Goal: Transaction & Acquisition: Obtain resource

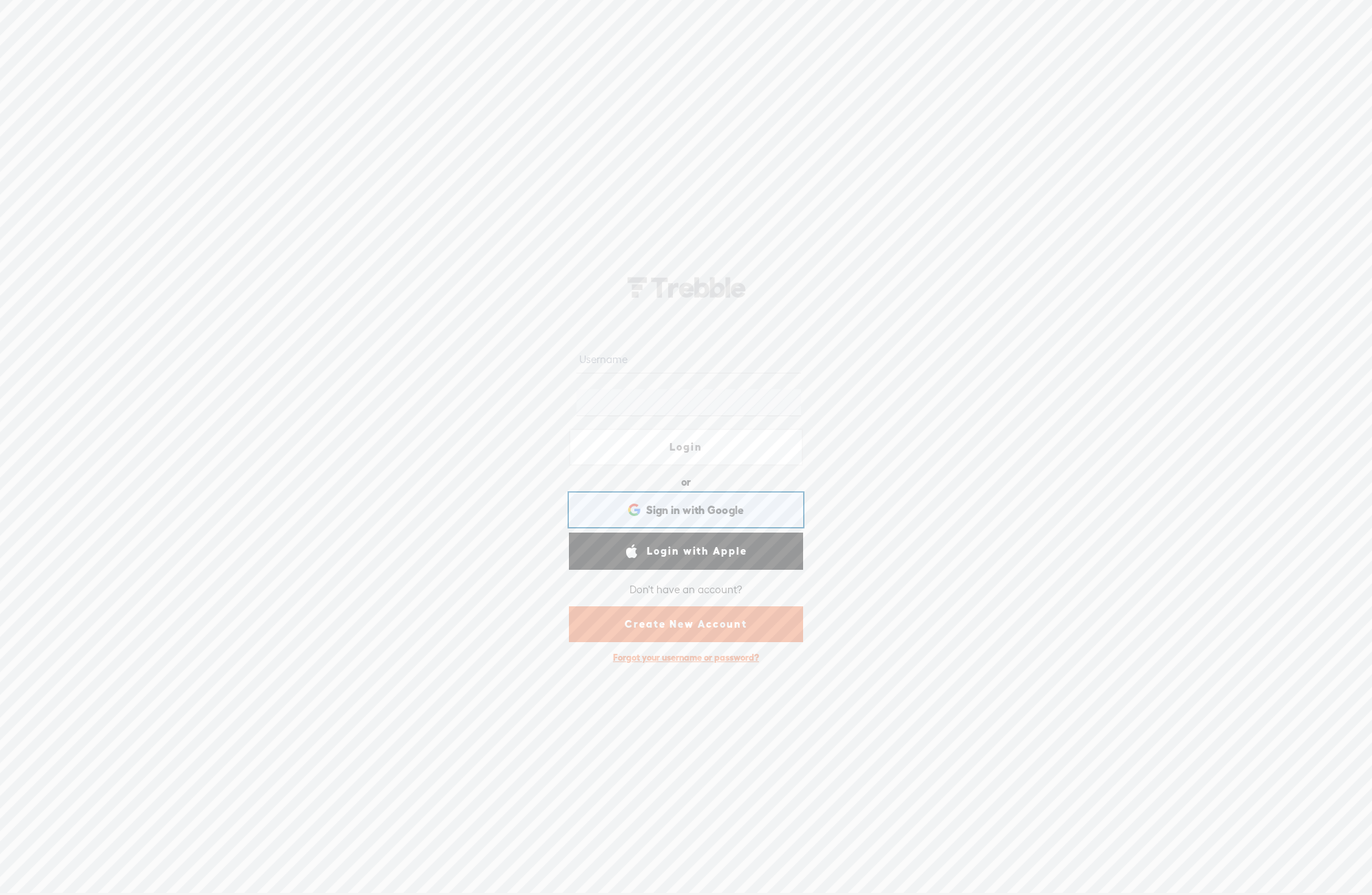
click at [710, 503] on span "Sign in with Google" at bounding box center [695, 510] width 99 height 15
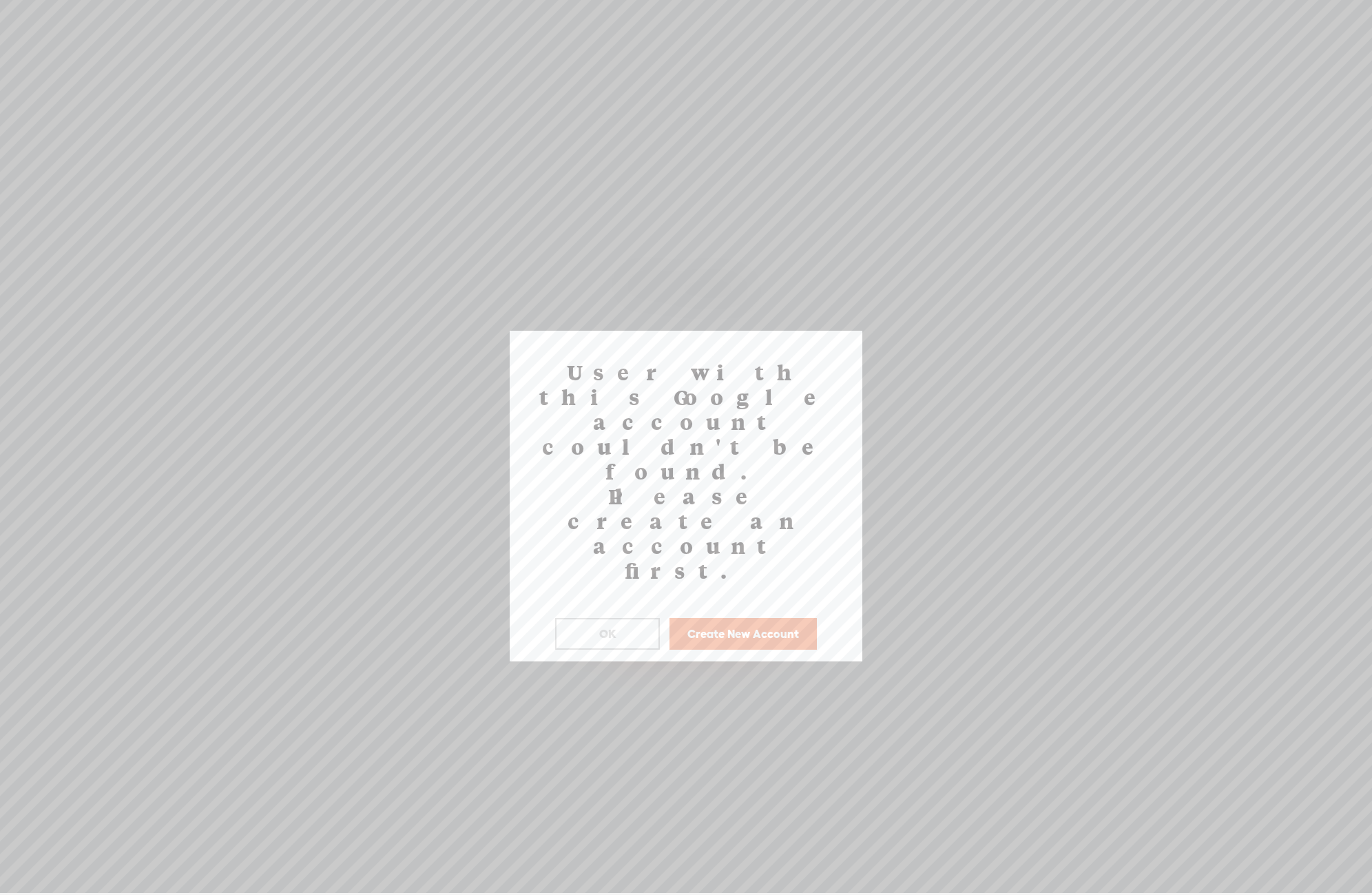
click at [633, 618] on button "OK" at bounding box center [608, 634] width 105 height 32
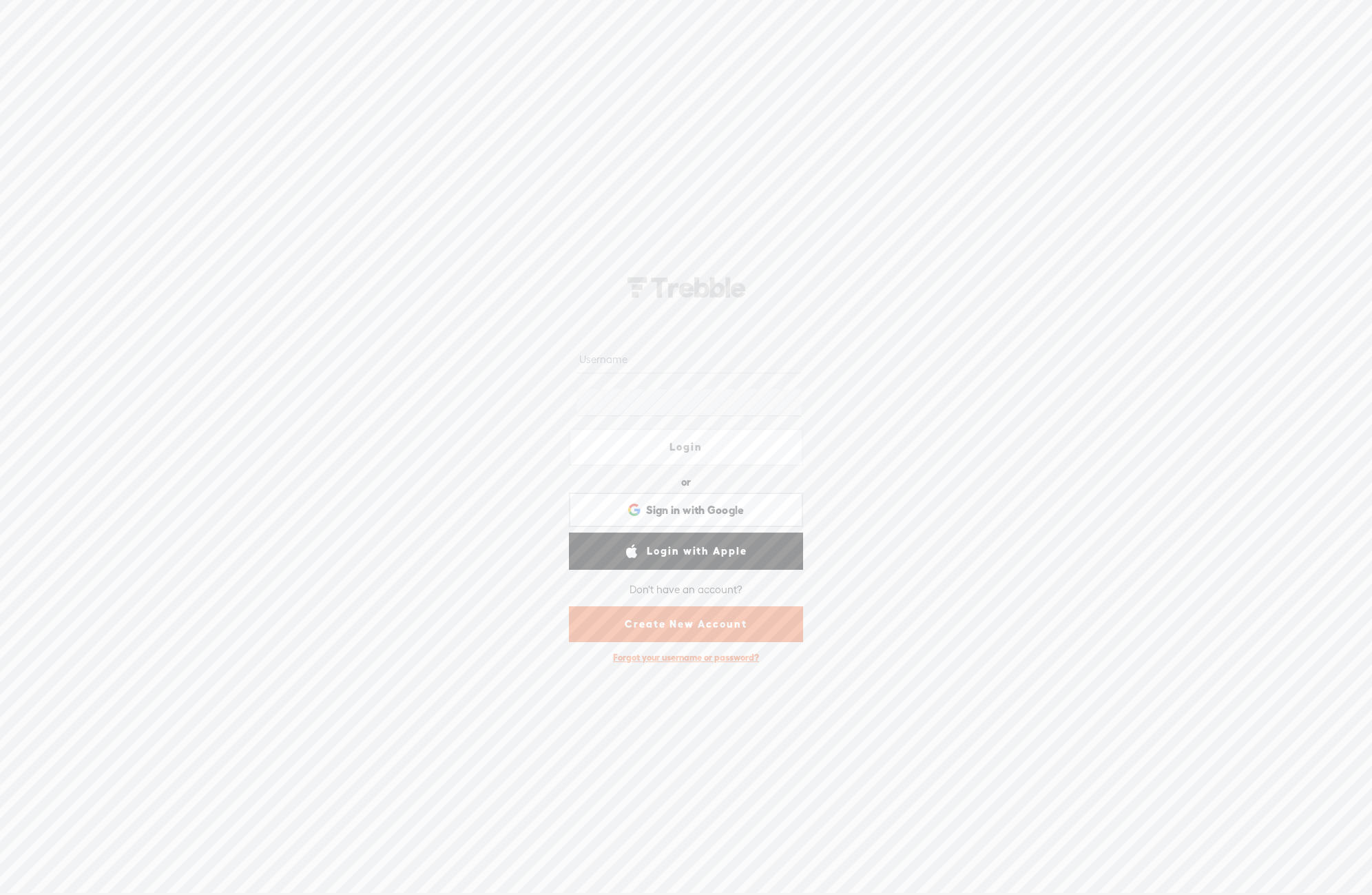
click at [709, 608] on link "Create New Account" at bounding box center [686, 624] width 234 height 36
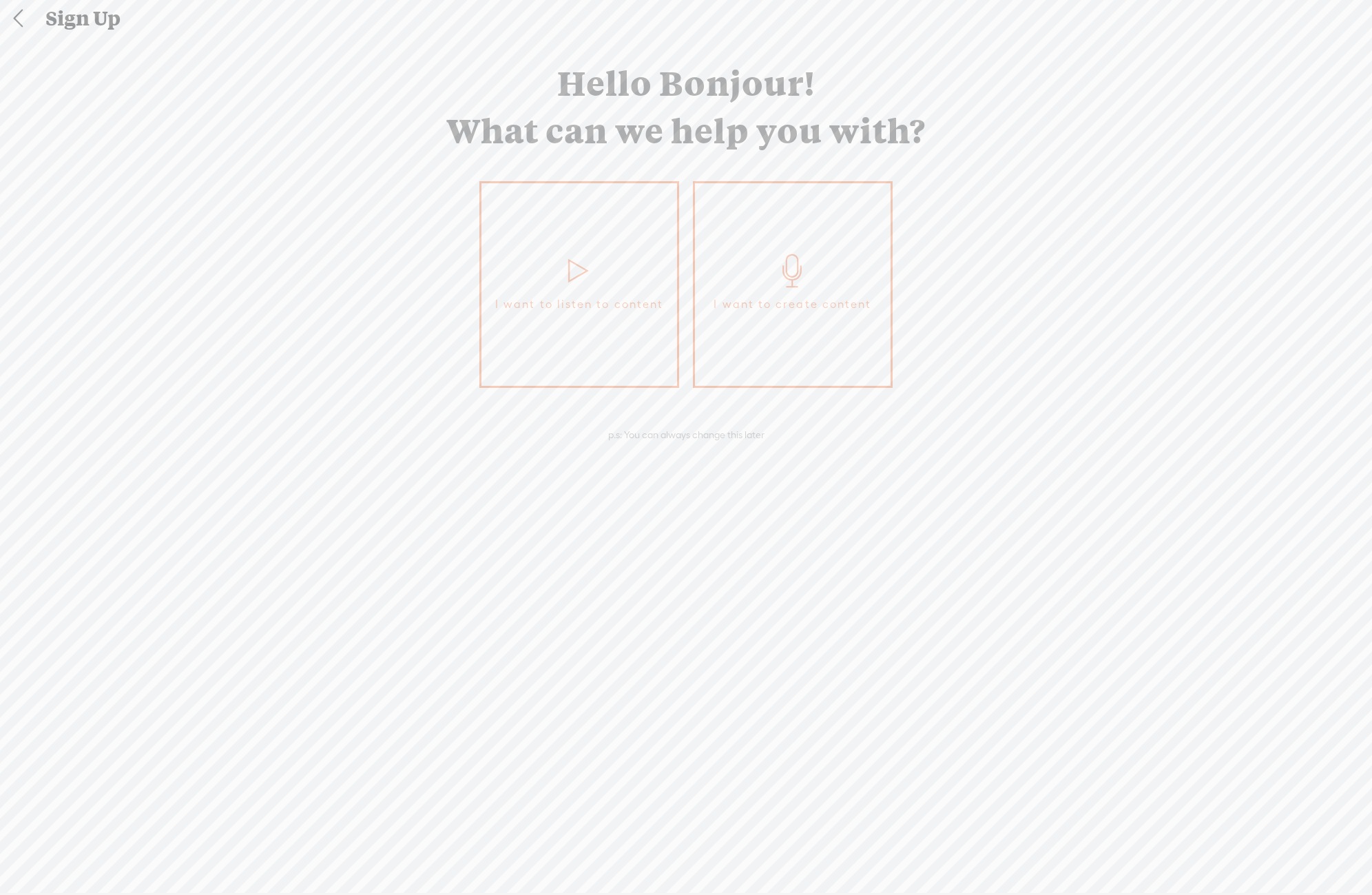
click at [813, 285] on link "I want to create content" at bounding box center [793, 285] width 200 height 207
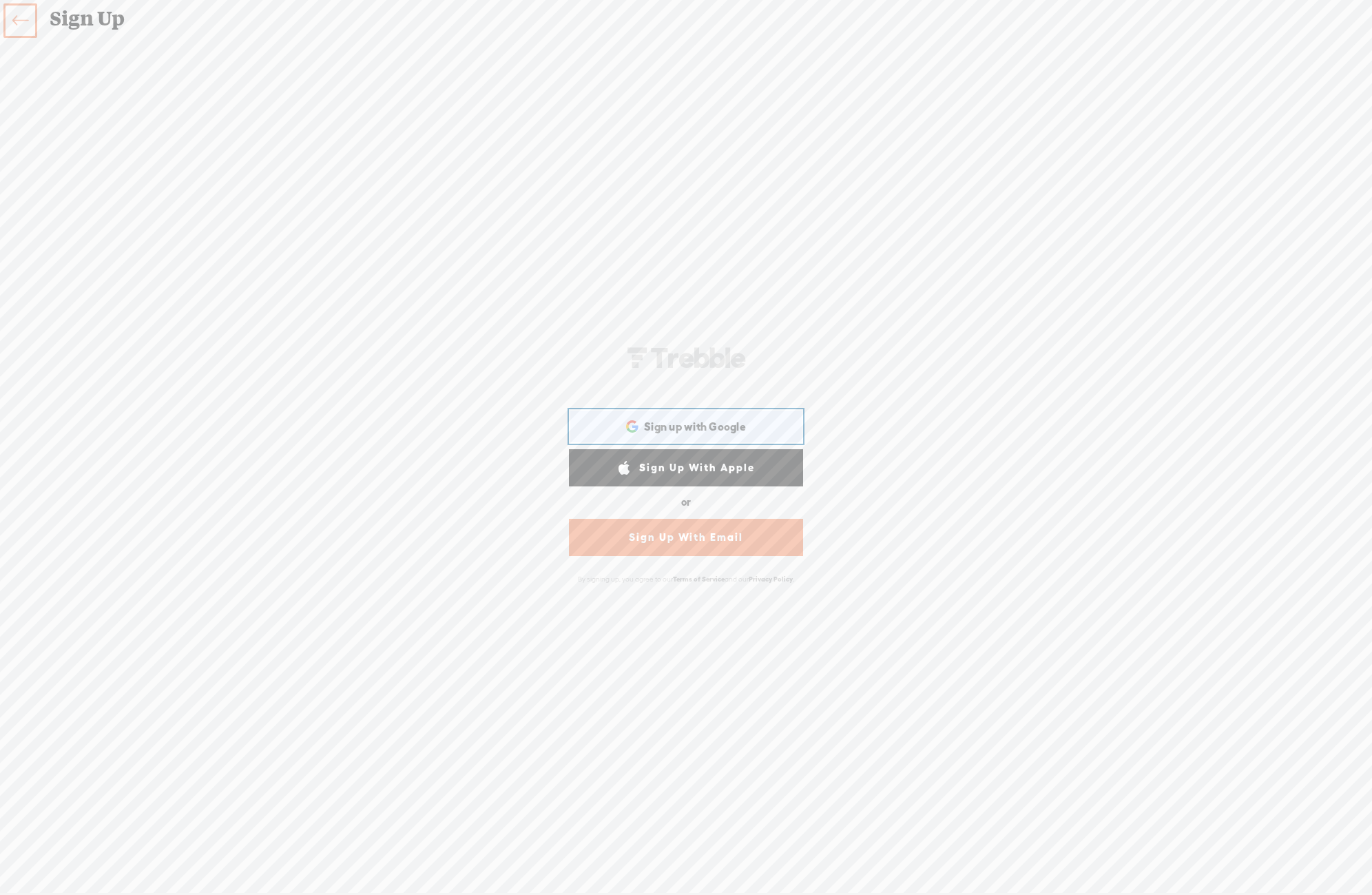
click at [709, 420] on span "Sign up with Google" at bounding box center [695, 427] width 102 height 15
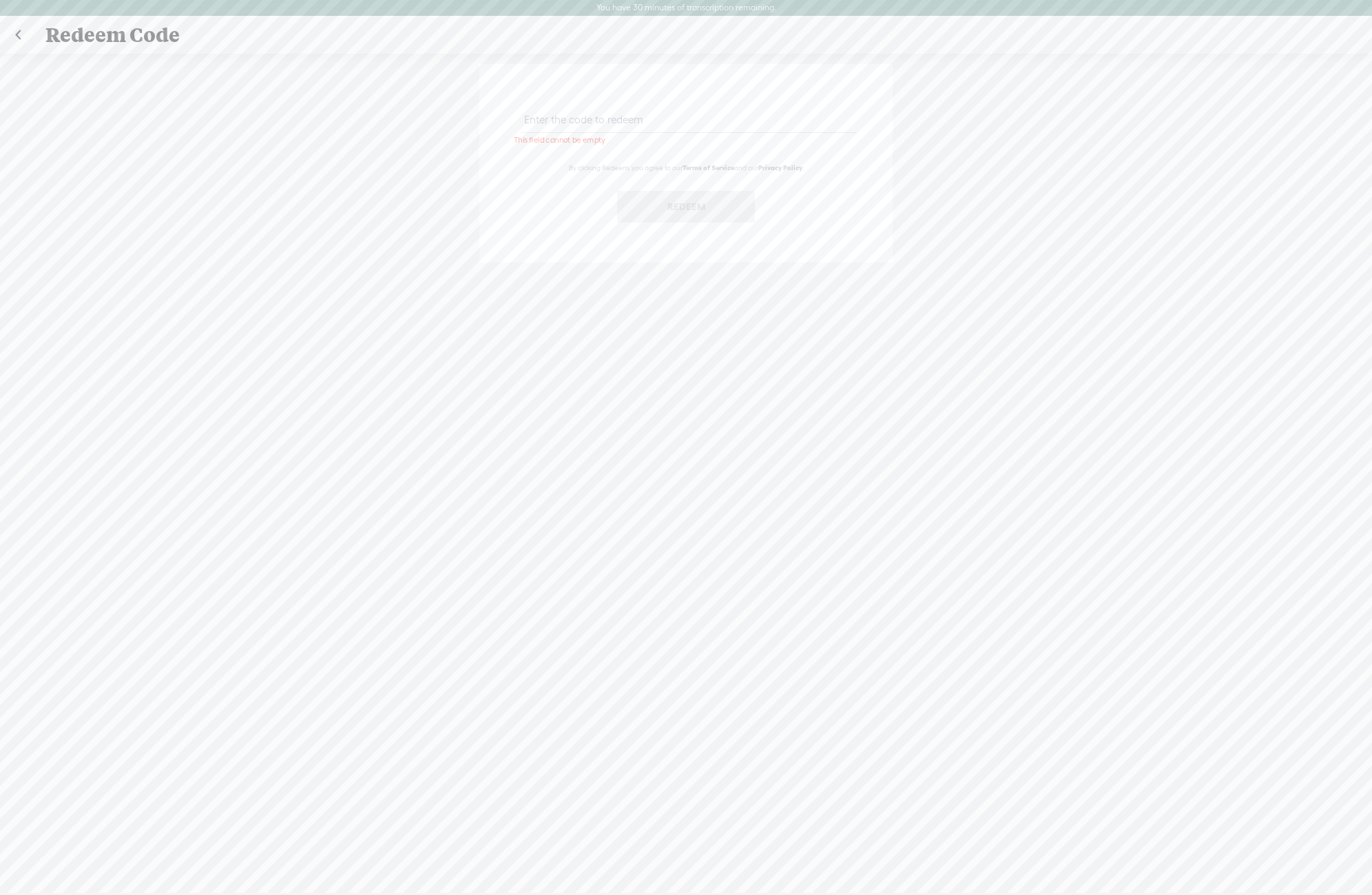
paste input "SMZF-TR2E-YKQT-TLYB-0823"
type input "SMZF-TR2E-YKQT-TLYB-0823"
click at [708, 204] on button "Redeem" at bounding box center [686, 206] width 138 height 32
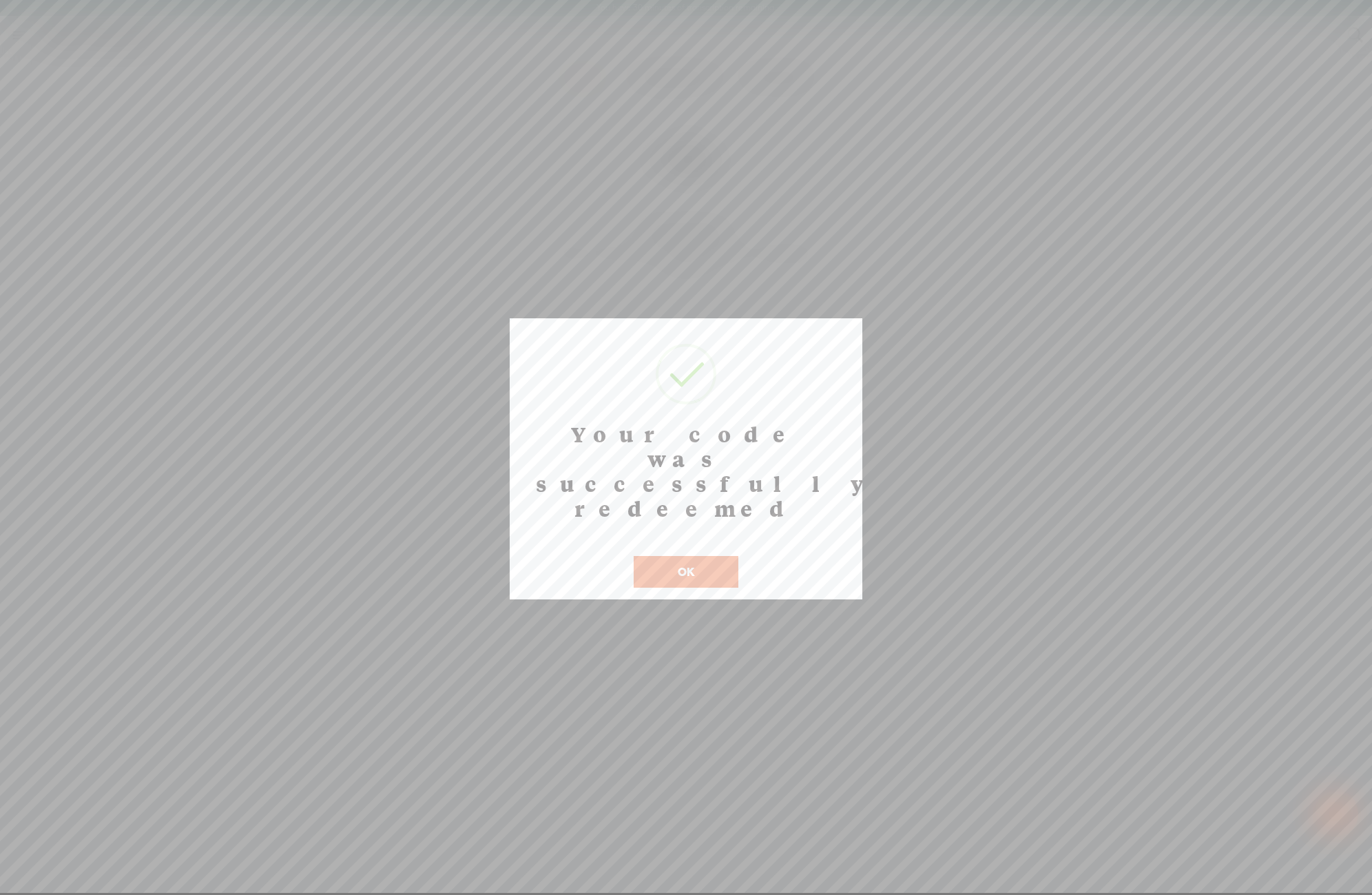
click at [711, 556] on button "OK" at bounding box center [686, 572] width 105 height 32
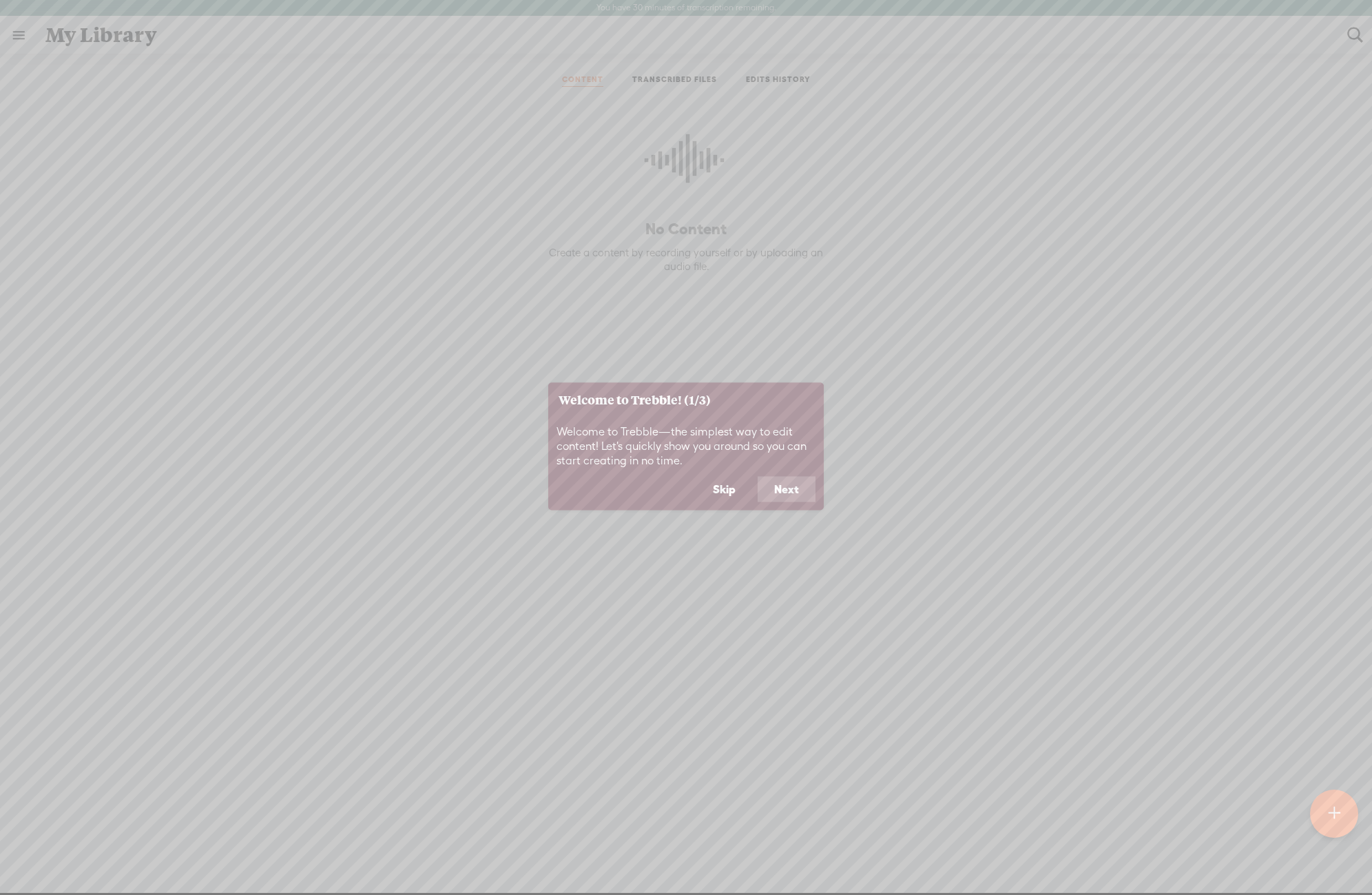
click at [790, 486] on button "Next" at bounding box center [786, 489] width 58 height 26
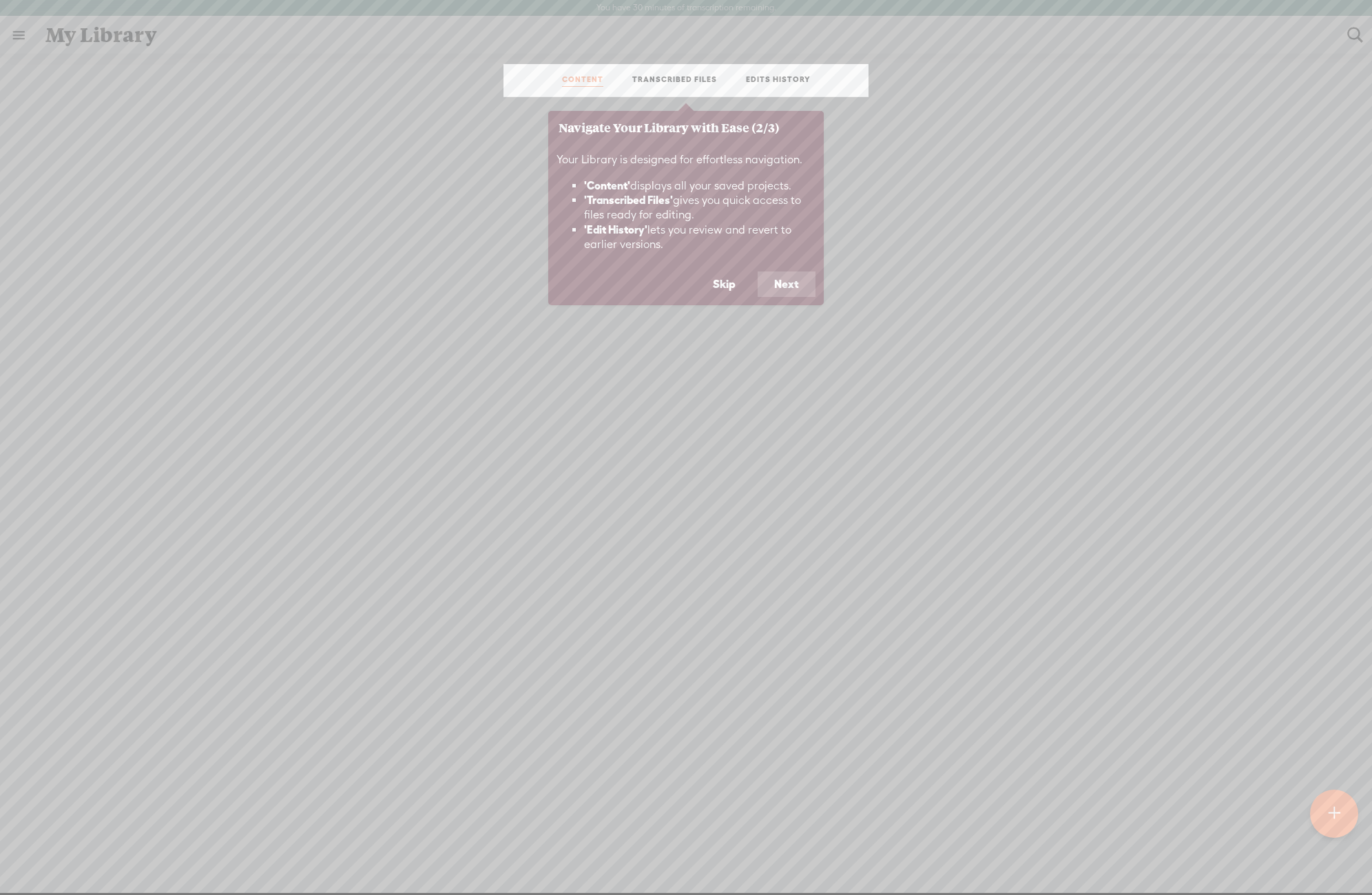
click at [787, 286] on button "Next" at bounding box center [786, 284] width 58 height 26
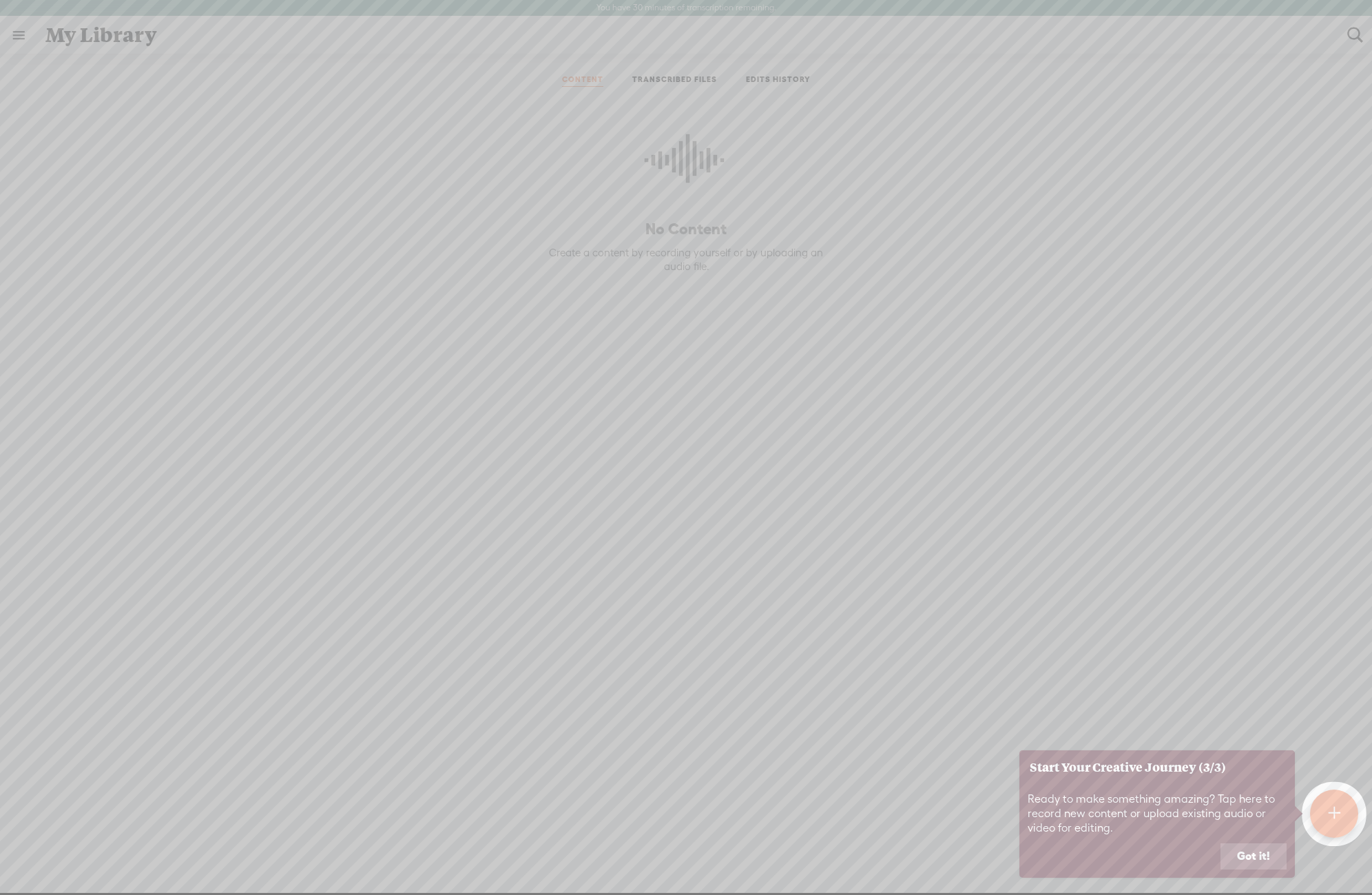
click at [1275, 859] on button "Got it!" at bounding box center [1254, 856] width 66 height 26
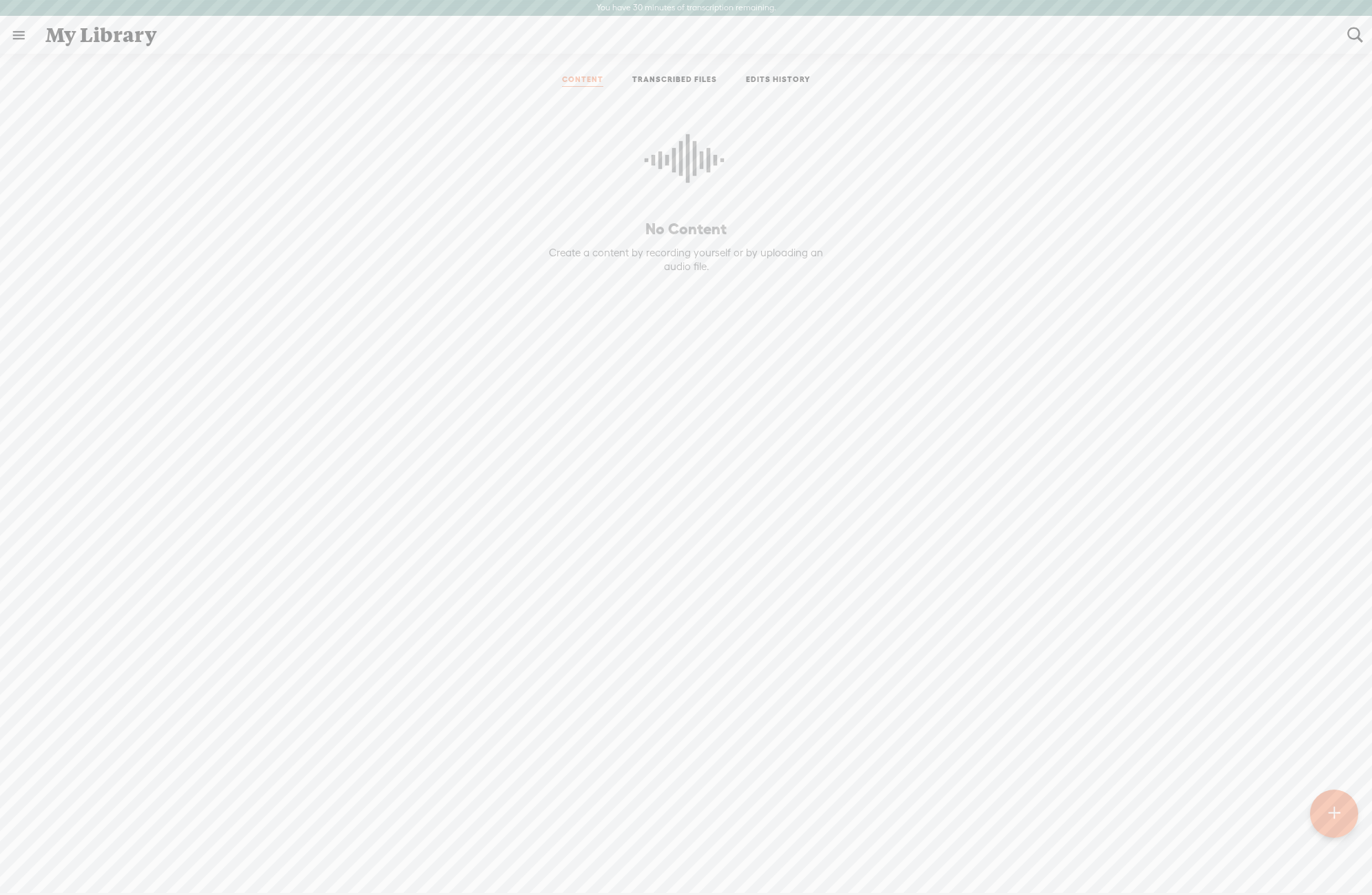
click at [18, 35] on link at bounding box center [19, 35] width 36 height 36
click at [297, 300] on body "You have 30 minutes of transcription remaining. Upgrade to increase your limit …" at bounding box center [686, 447] width 1372 height 893
click at [29, 29] on link at bounding box center [19, 35] width 36 height 36
click at [65, 861] on div "SETTINGS" at bounding box center [73, 862] width 50 height 12
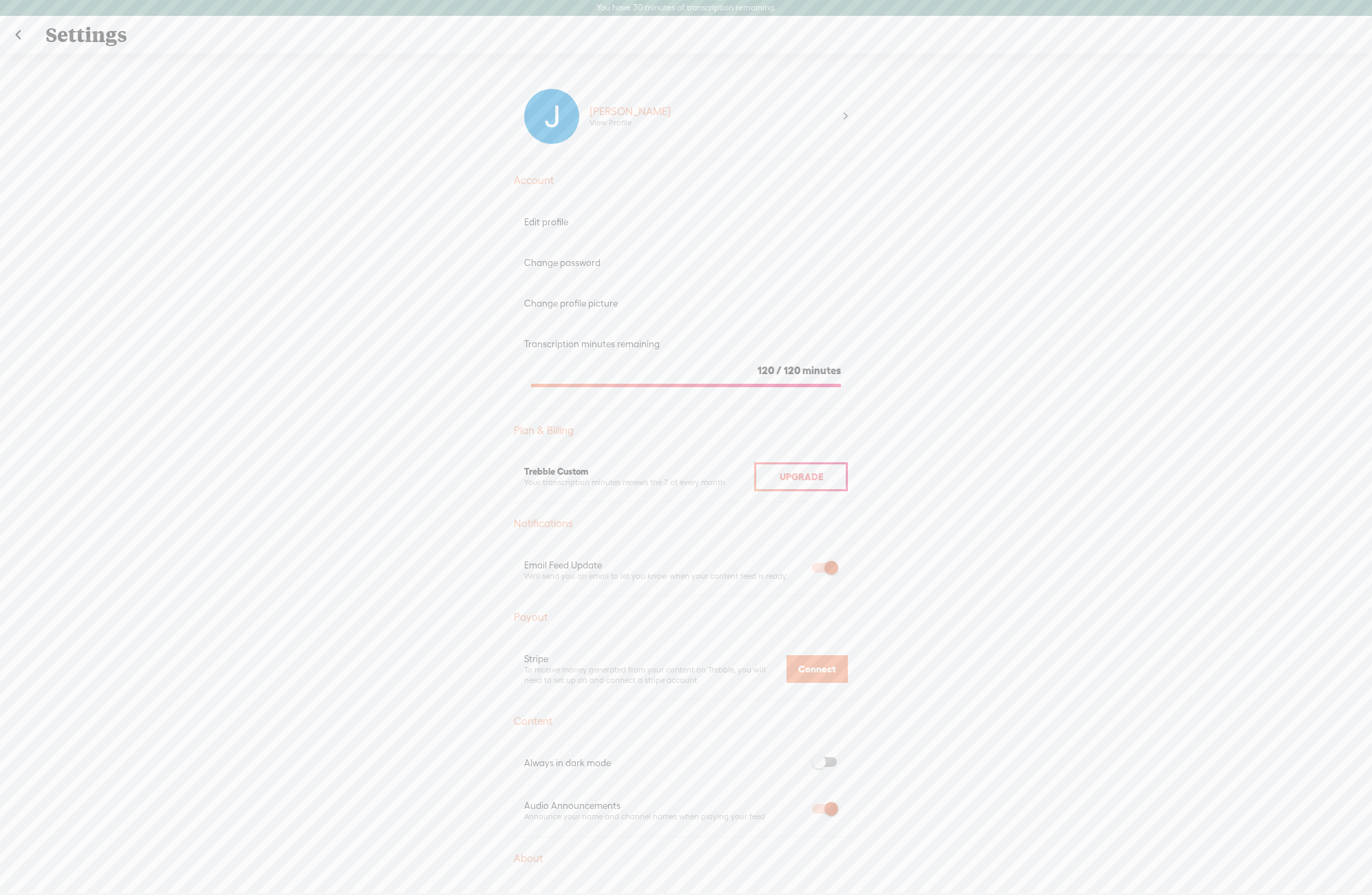
click at [23, 37] on link at bounding box center [18, 35] width 35 height 36
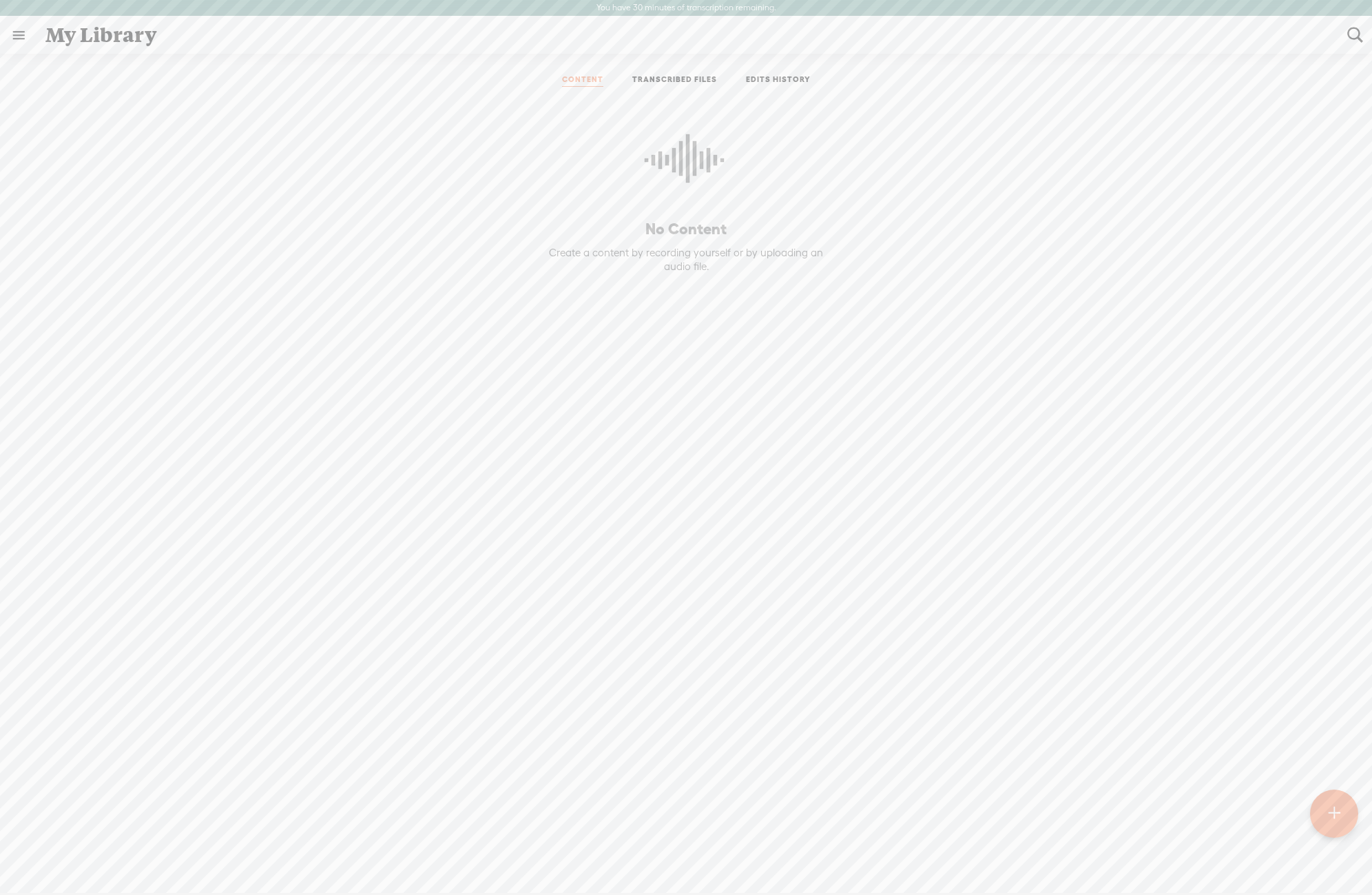
click at [711, 73] on ul "CONTENT TRANSCRIBED FILES EDITS HISTORY" at bounding box center [686, 80] width 365 height 33
click at [696, 76] on link "TRANSCRIBED FILES" at bounding box center [675, 80] width 85 height 12
click at [751, 75] on link "EDITS HISTORY" at bounding box center [779, 80] width 65 height 12
click at [575, 73] on ul "CONTENT TRANSCRIBED FILES EDITS HISTORY" at bounding box center [686, 80] width 365 height 33
drag, startPoint x: 576, startPoint y: 73, endPoint x: 582, endPoint y: 80, distance: 9.2
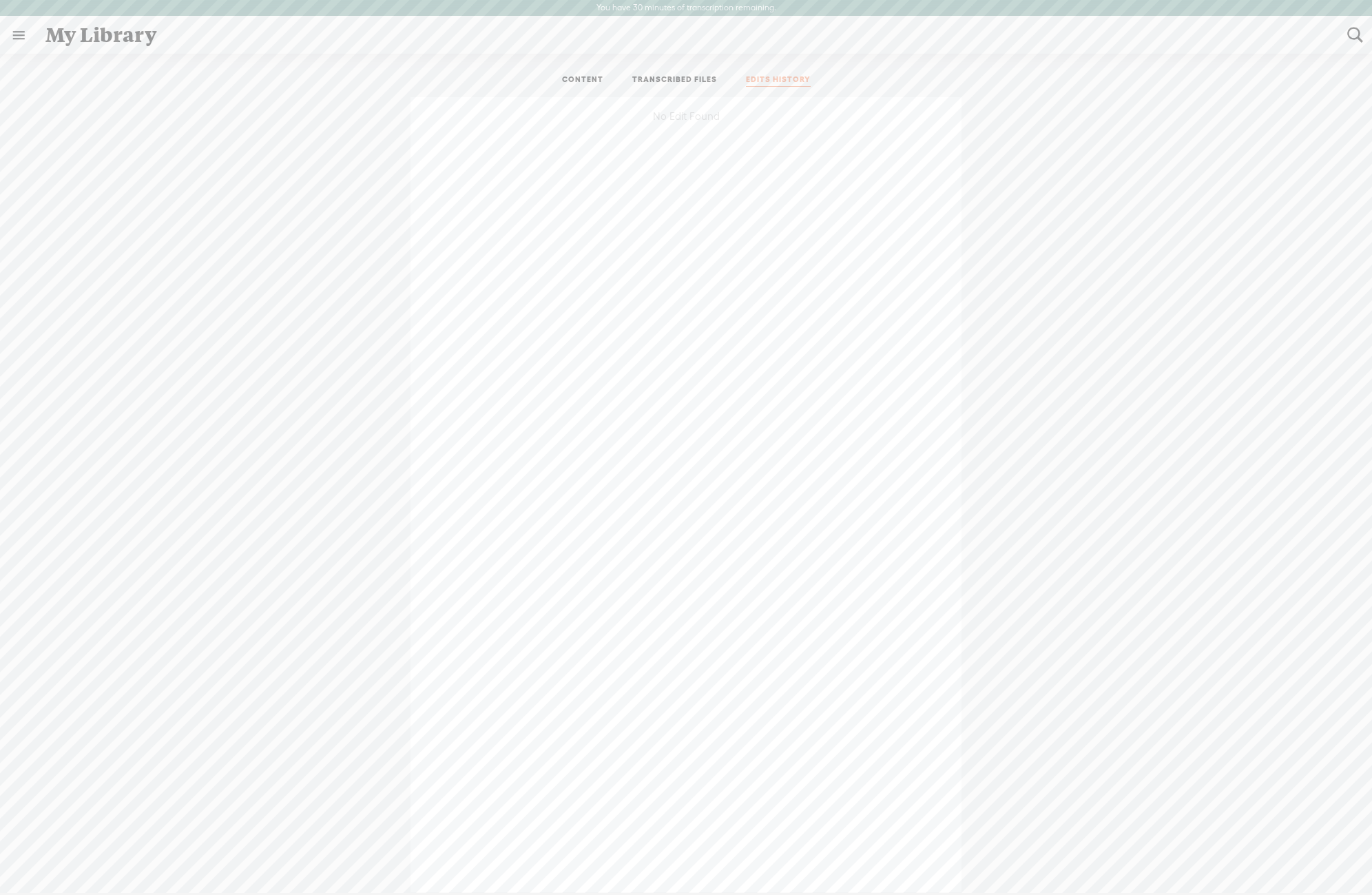
click at [579, 76] on ul "CONTENT TRANSCRIBED FILES EDITS HISTORY" at bounding box center [686, 80] width 365 height 33
click at [582, 80] on link "CONTENT" at bounding box center [583, 80] width 42 height 12
click at [1336, 815] on t at bounding box center [1333, 813] width 12 height 30
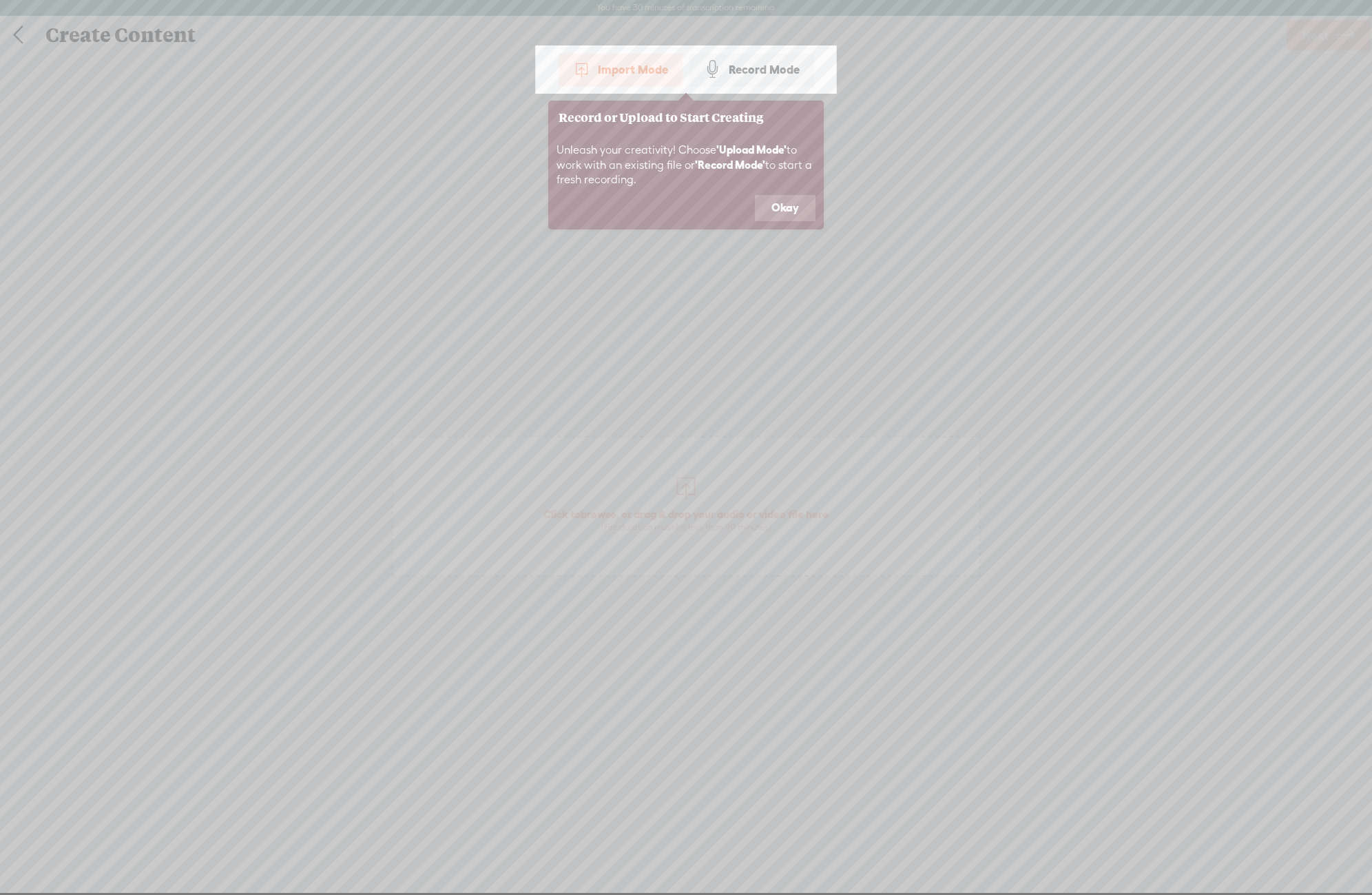
click at [780, 209] on button "Okay" at bounding box center [785, 208] width 60 height 26
